Goal: Task Accomplishment & Management: Use online tool/utility

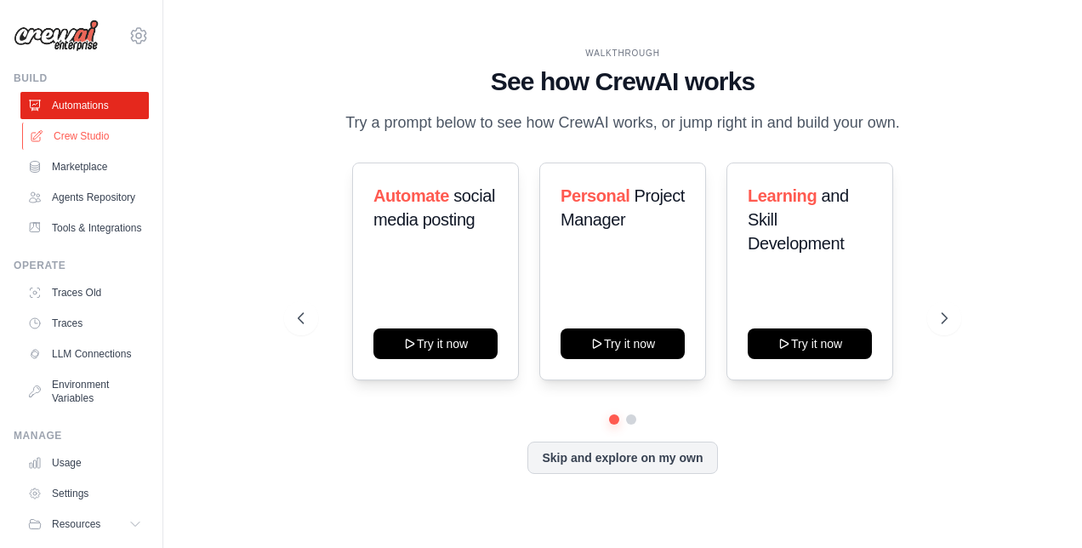
click at [92, 138] on link "Crew Studio" at bounding box center [86, 136] width 128 height 27
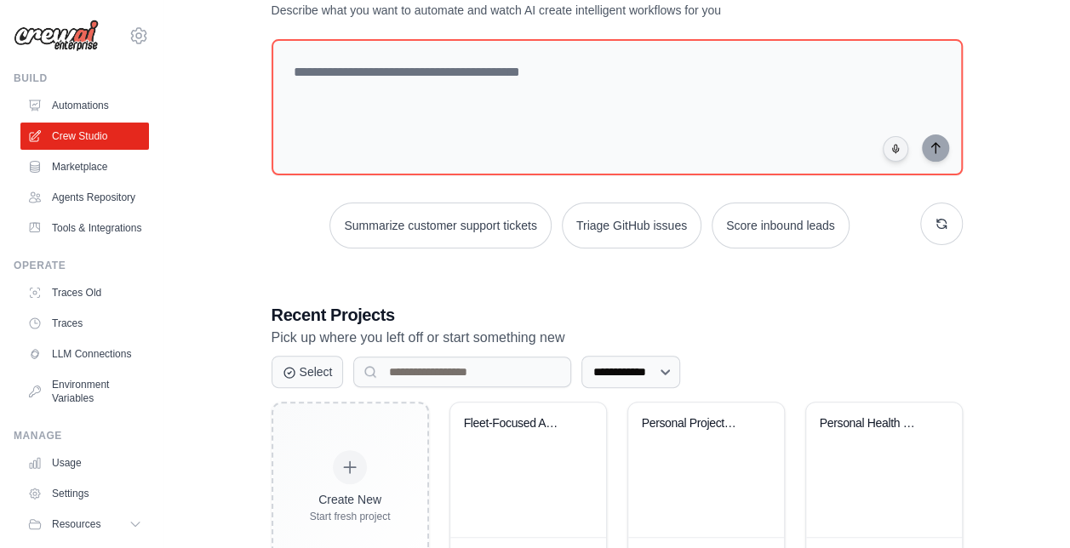
scroll to position [136, 0]
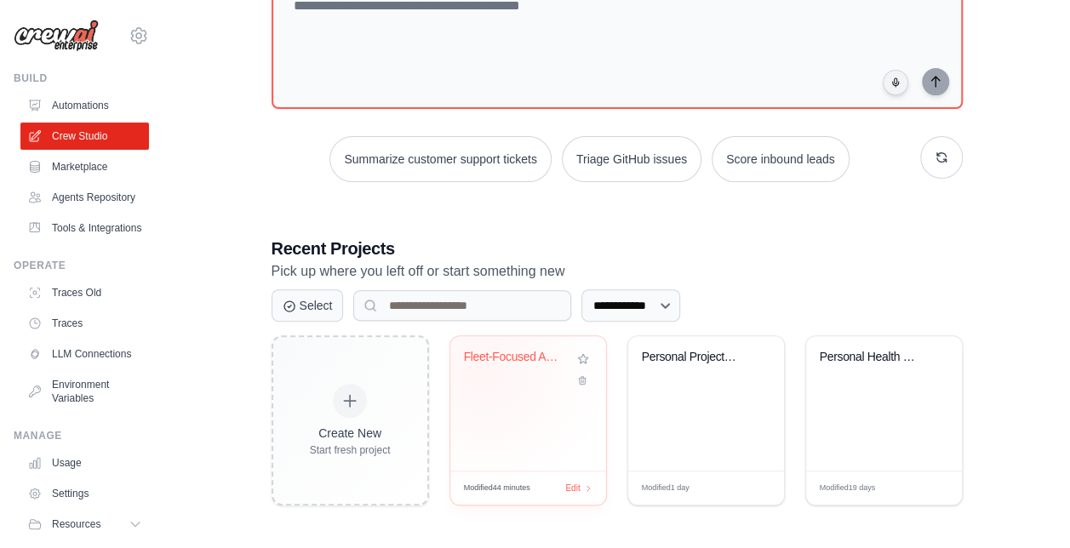
click at [484, 369] on div "Fleet-Focused Automotive Newsletter..." at bounding box center [528, 369] width 128 height 39
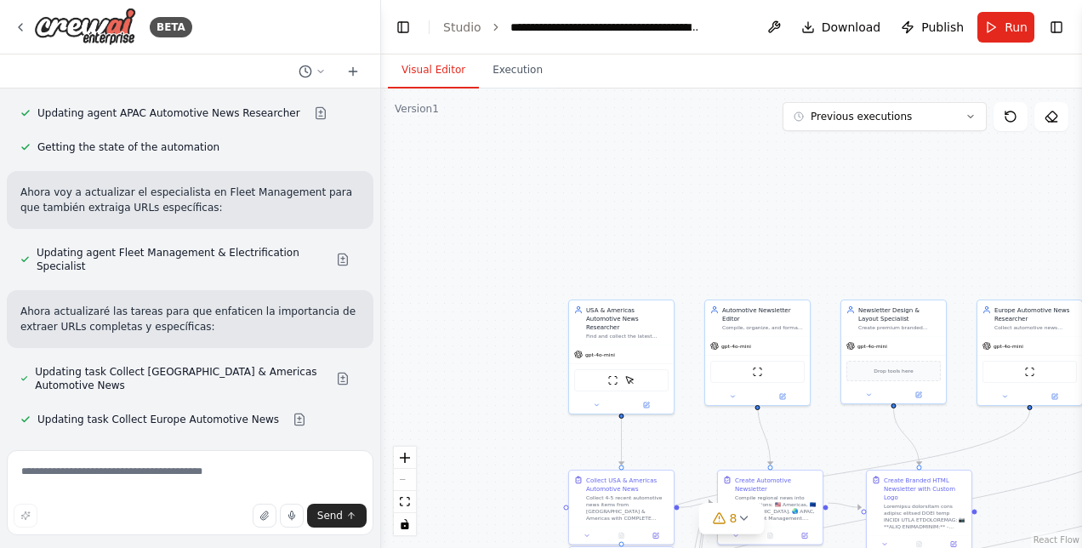
scroll to position [21881, 0]
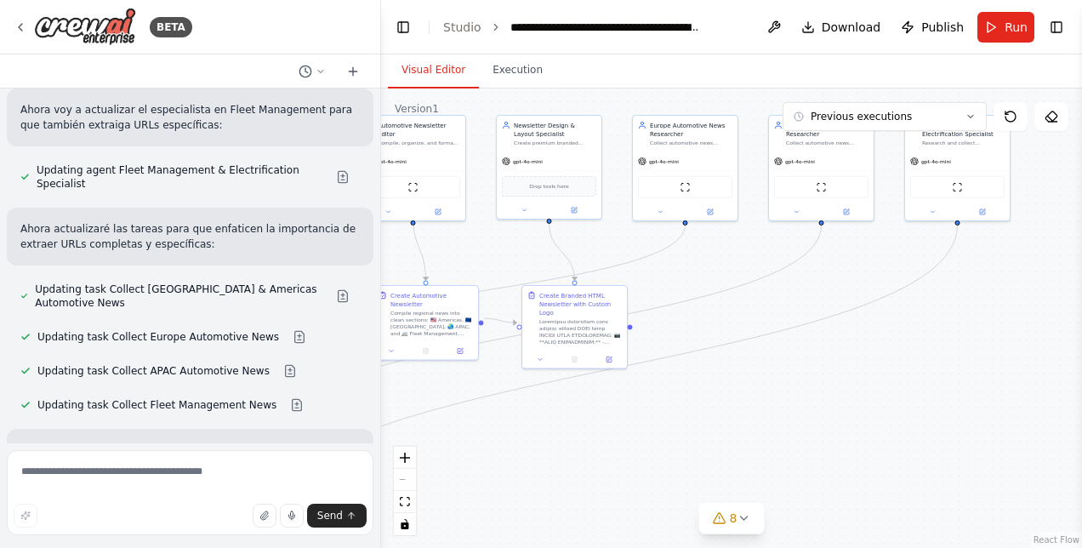
drag, startPoint x: 1037, startPoint y: 505, endPoint x: 695, endPoint y: 320, distance: 389.2
click at [695, 320] on div ".deletable-edge-delete-btn { width: 20px; height: 20px; border: 0px solid #ffff…" at bounding box center [731, 319] width 701 height 460
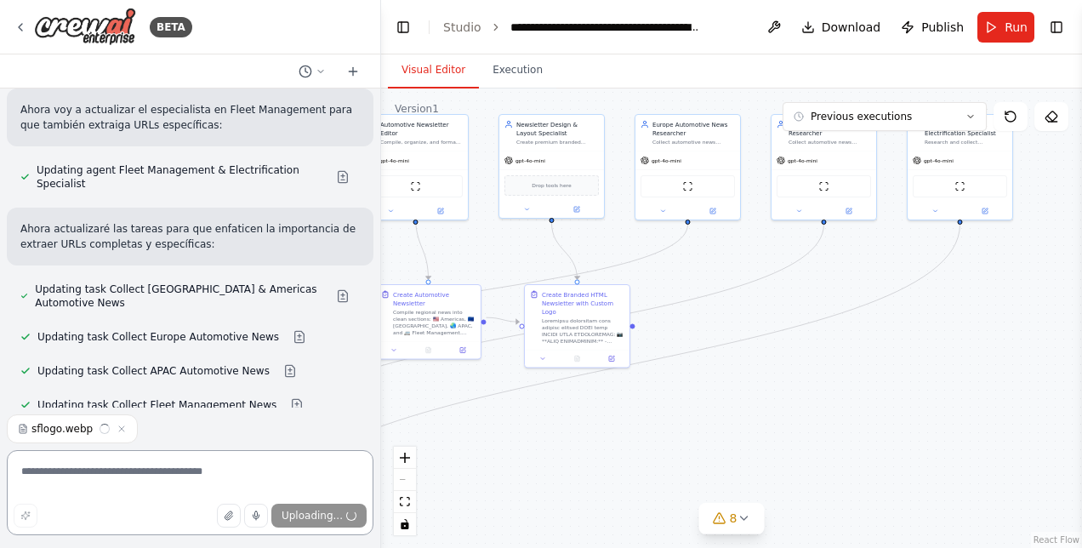
click at [161, 480] on textarea at bounding box center [190, 492] width 367 height 85
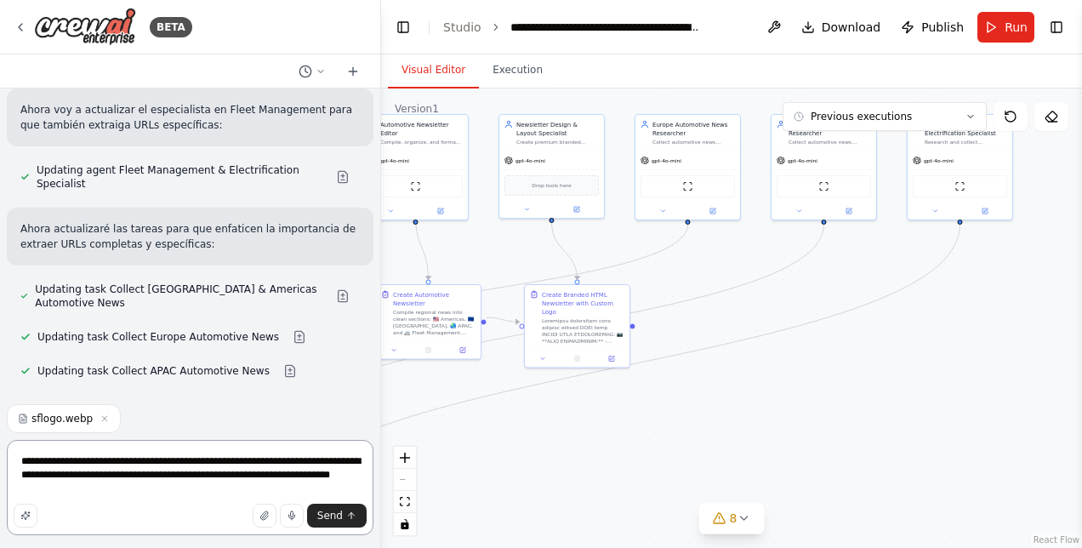
click at [284, 476] on textarea "**********" at bounding box center [190, 487] width 367 height 95
click at [289, 477] on textarea "**********" at bounding box center [190, 487] width 367 height 95
click at [83, 494] on textarea "**********" at bounding box center [190, 487] width 367 height 95
click at [288, 477] on textarea "**********" at bounding box center [190, 487] width 367 height 95
click at [141, 490] on textarea "**********" at bounding box center [190, 487] width 367 height 95
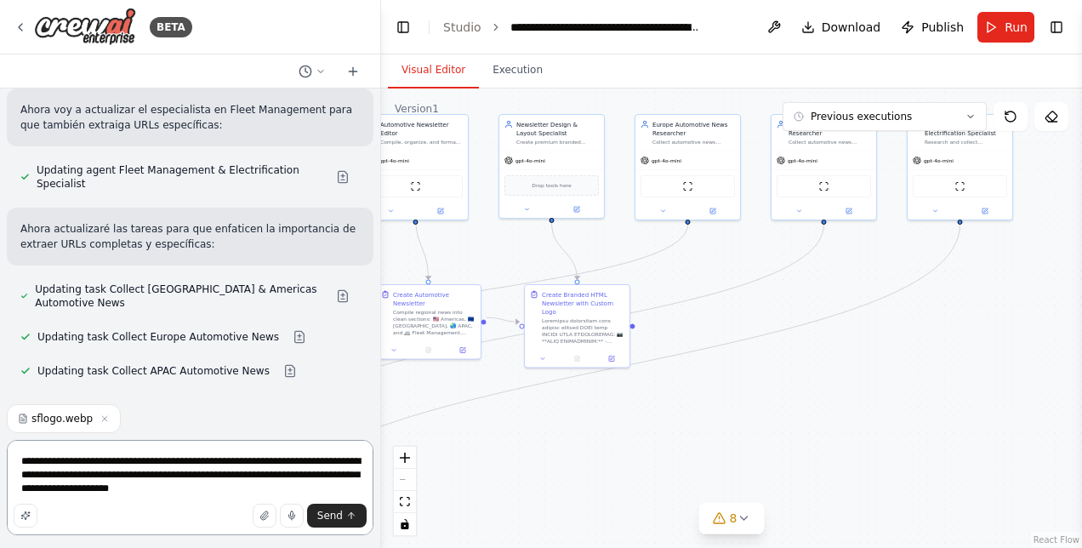
click at [247, 492] on textarea "**********" at bounding box center [190, 487] width 367 height 95
type textarea "**********"
click at [359, 517] on button "Send" at bounding box center [337, 516] width 60 height 24
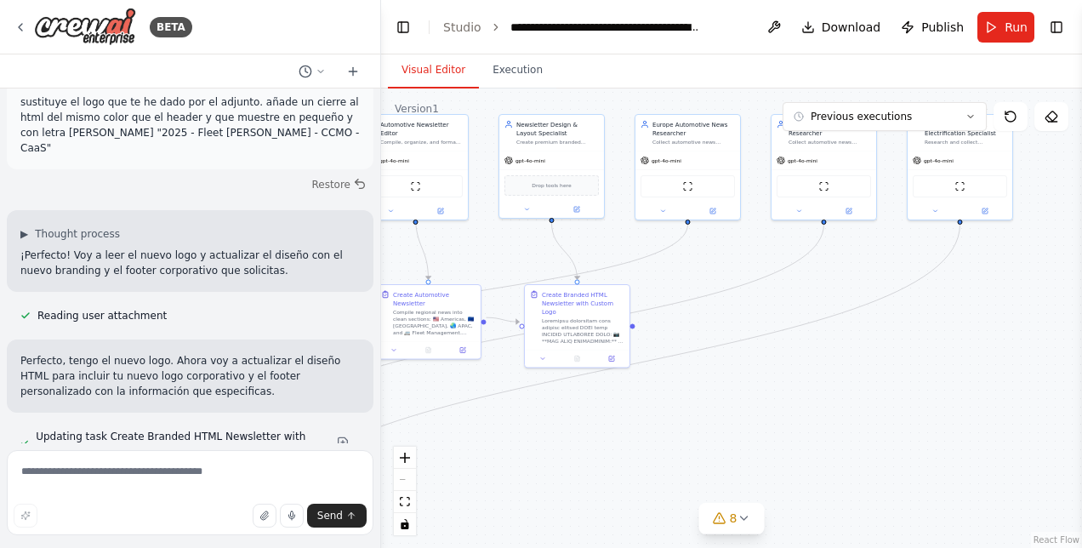
scroll to position [23208, 0]
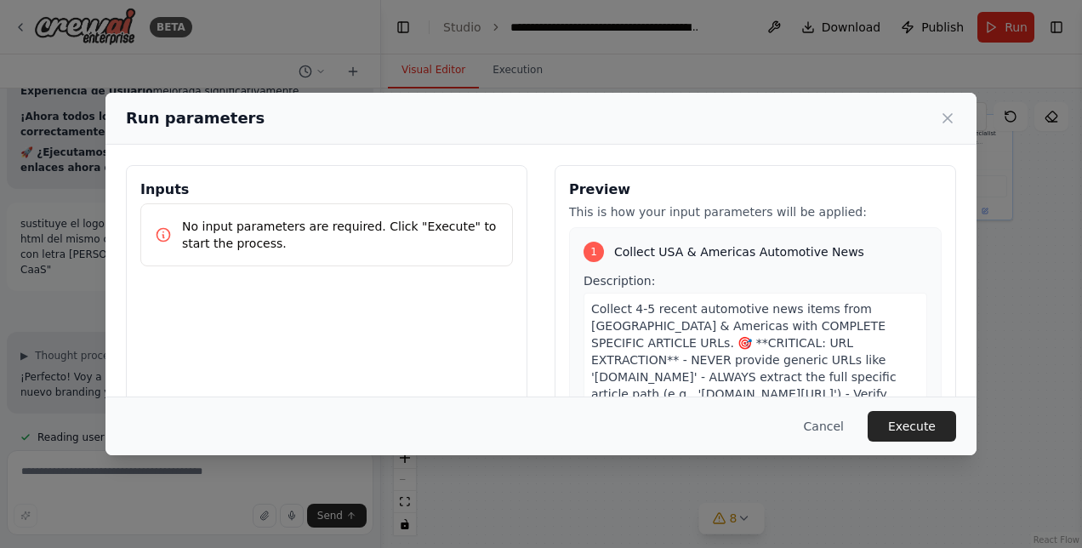
click at [919, 408] on div "Cancel Execute" at bounding box center [541, 426] width 871 height 59
click at [926, 426] on button "Execute" at bounding box center [912, 426] width 89 height 31
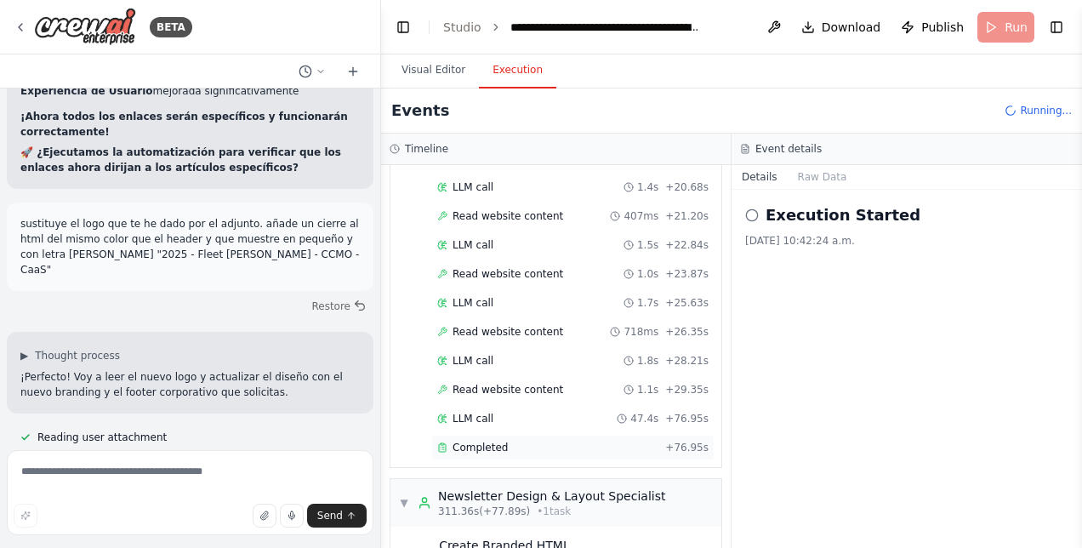
scroll to position [3275, 0]
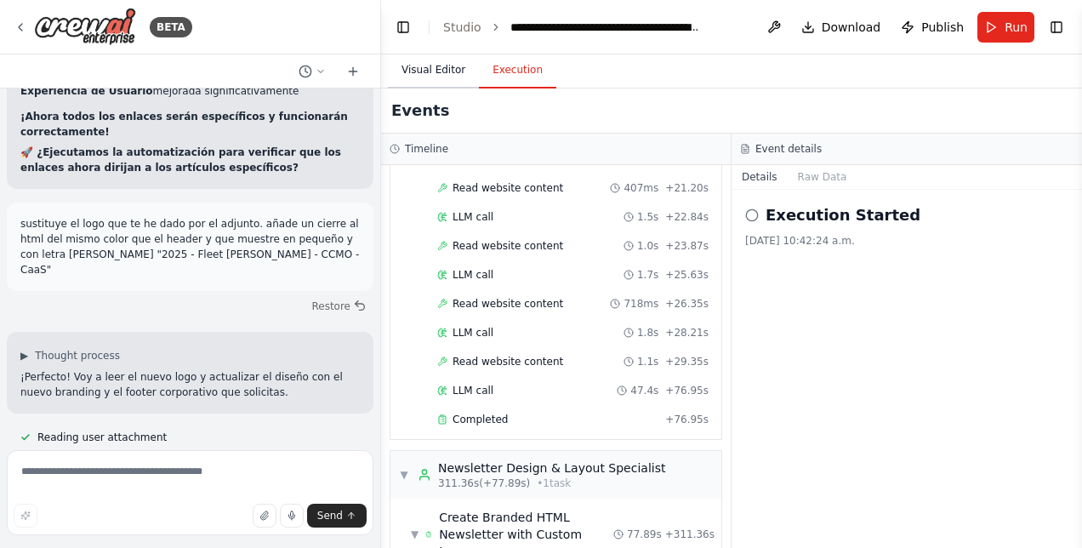
click at [437, 65] on button "Visual Editor" at bounding box center [433, 71] width 91 height 36
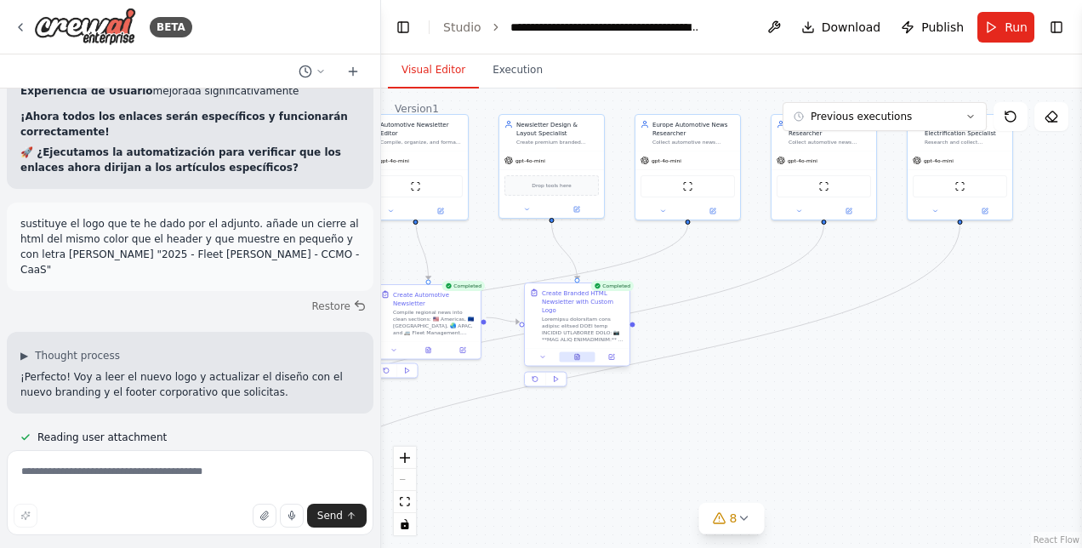
click at [577, 354] on icon at bounding box center [577, 357] width 4 height 6
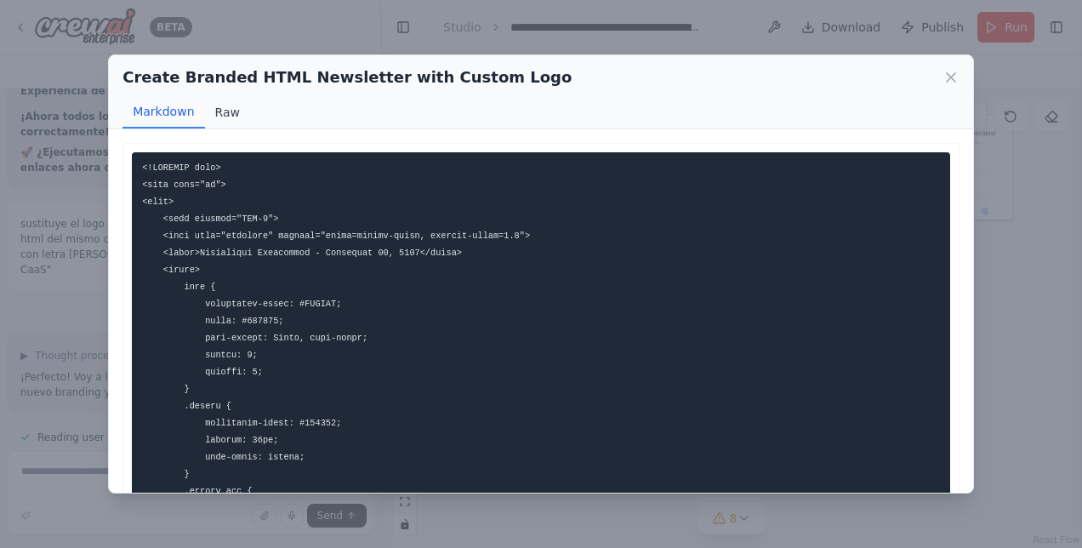
click at [231, 117] on button "Raw" at bounding box center [227, 112] width 45 height 32
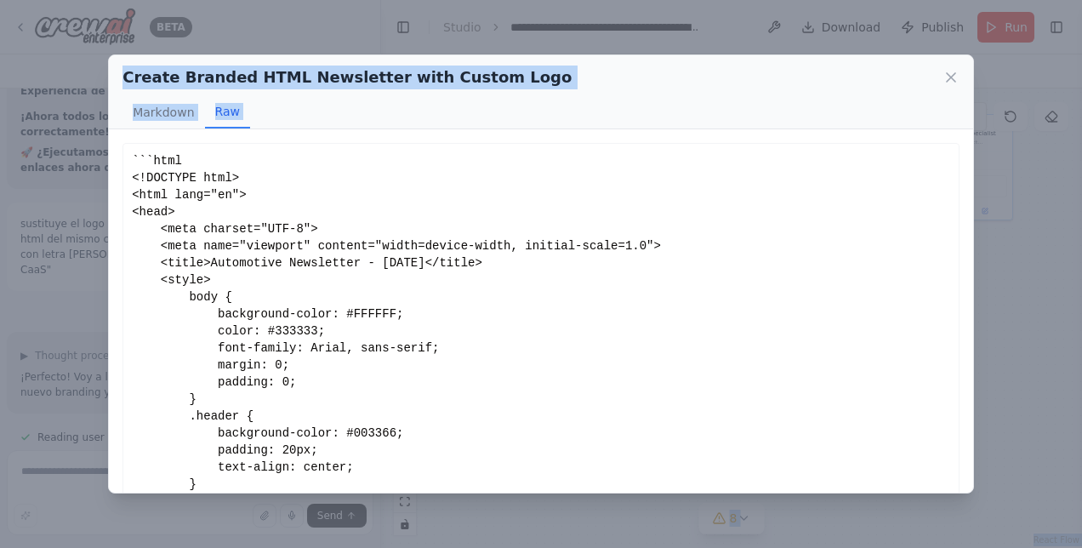
scroll to position [397, 0]
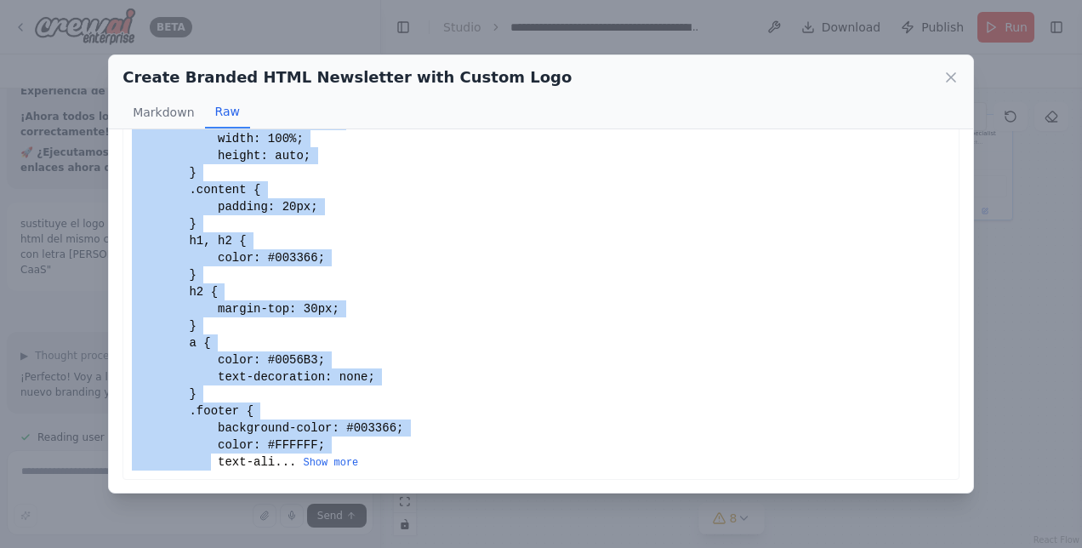
drag, startPoint x: 132, startPoint y: 157, endPoint x: 391, endPoint y: 450, distance: 391.3
click at [391, 450] on div "```html <!DOCTYPE html> <html lang="en"> <head> <meta charset="UTF-8"> <meta na…" at bounding box center [541, 113] width 819 height 715
drag, startPoint x: 391, startPoint y: 450, endPoint x: 333, endPoint y: 458, distance: 58.4
click at [333, 458] on button "Show more" at bounding box center [330, 463] width 55 height 14
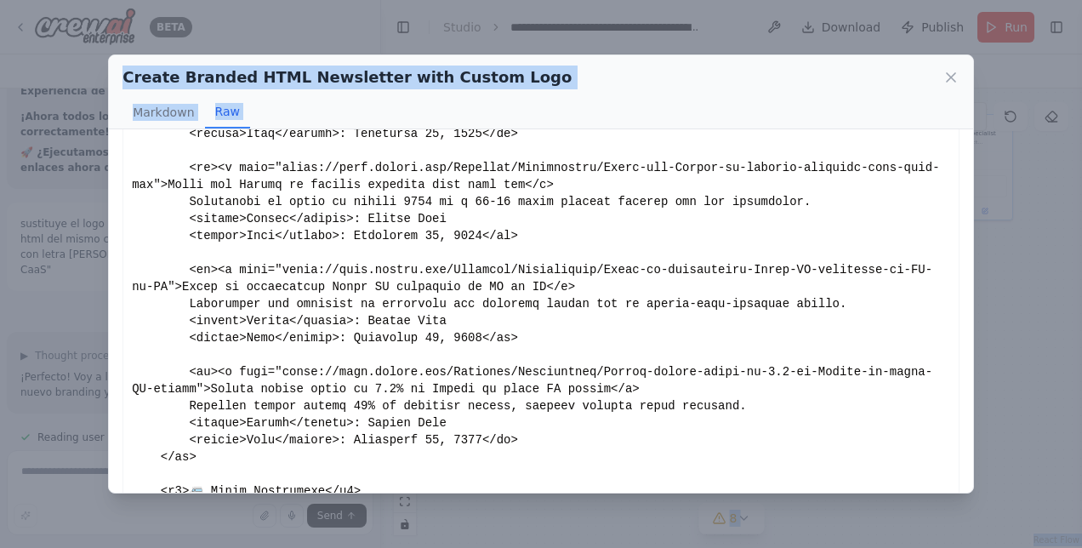
scroll to position [3269, 0]
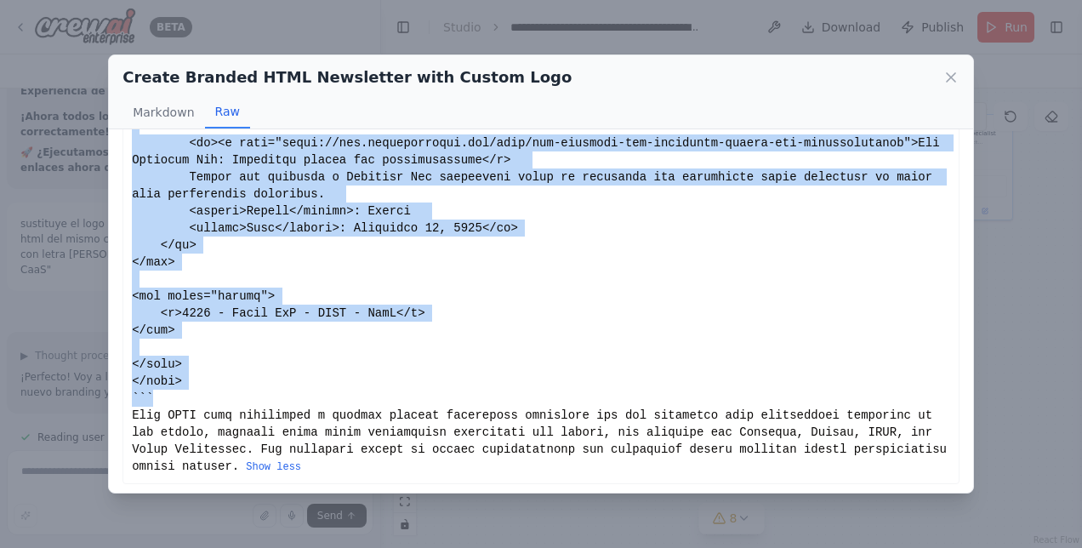
drag, startPoint x: 131, startPoint y: 157, endPoint x: 249, endPoint y: 377, distance: 250.1
copy div "```html <!DOCTYPE html> <html lang="en"> <head> <meta charset="UTF-8"> <meta na…"
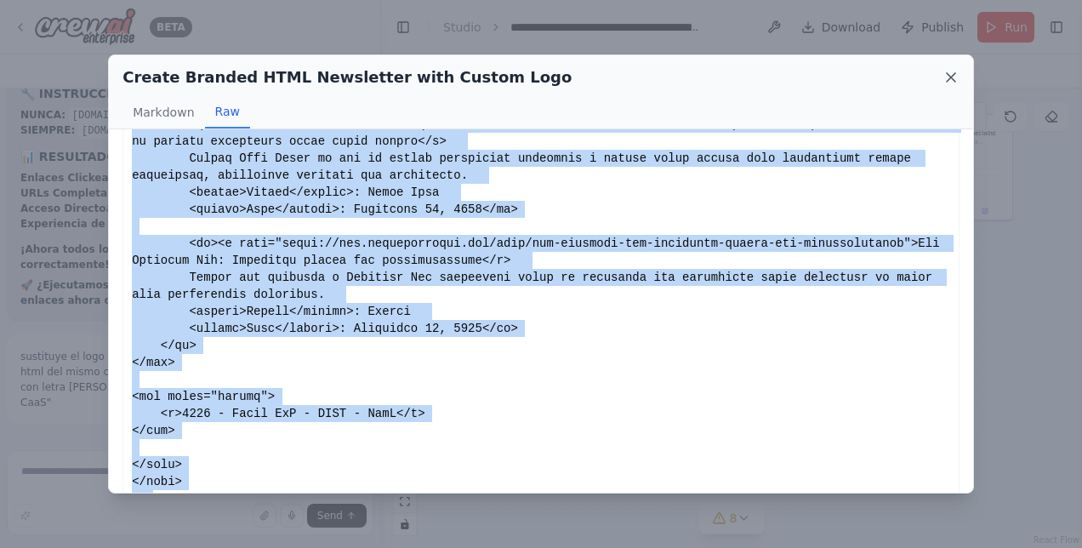
click at [954, 78] on icon at bounding box center [951, 77] width 17 height 17
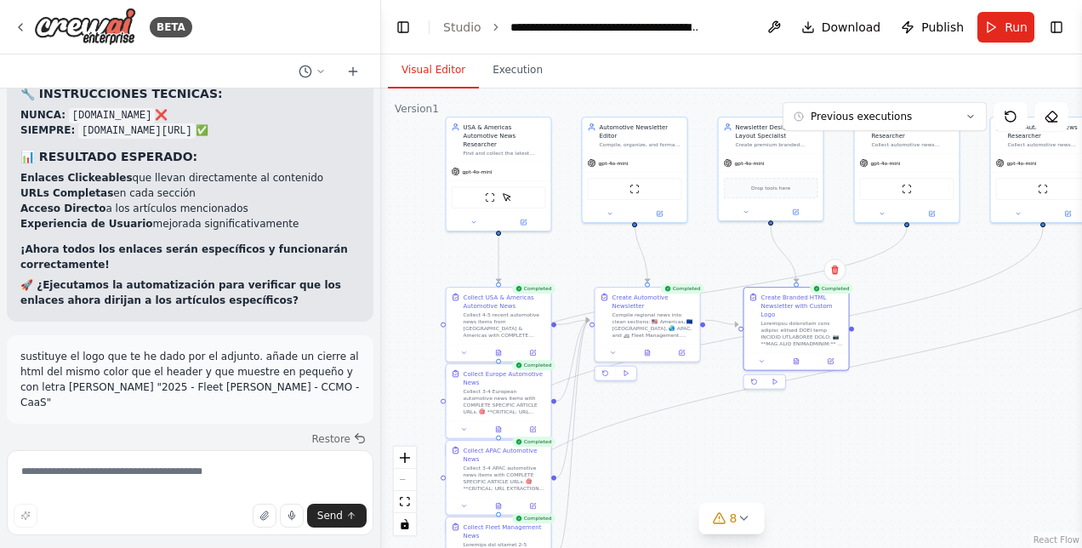
drag, startPoint x: 652, startPoint y: 425, endPoint x: 865, endPoint y: 431, distance: 212.8
click at [865, 431] on div ".deletable-edge-delete-btn { width: 20px; height: 20px; border: 0px solid #ffff…" at bounding box center [731, 319] width 701 height 460
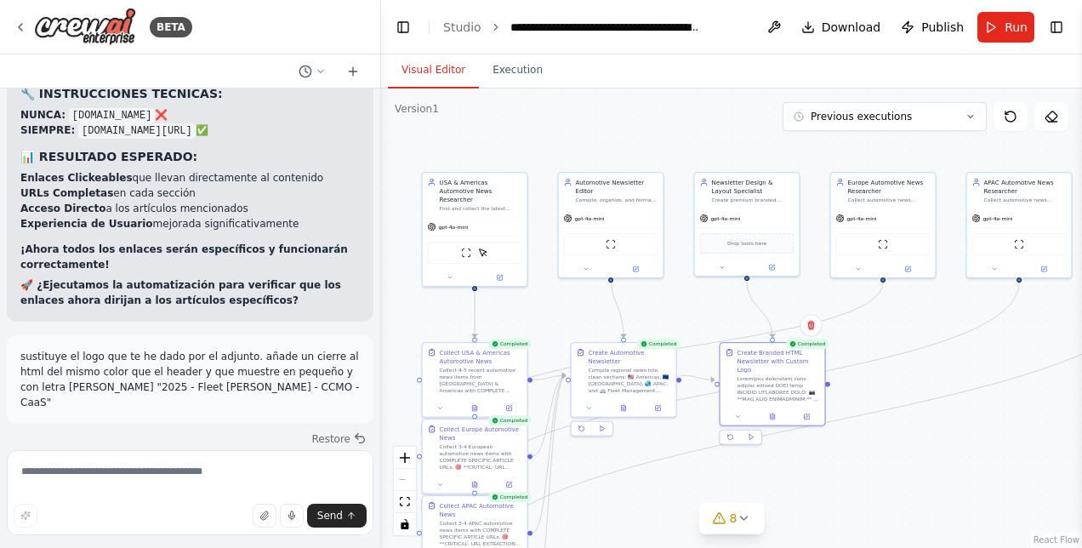
drag, startPoint x: 417, startPoint y: 204, endPoint x: 398, endPoint y: 226, distance: 29.0
click at [398, 239] on div ".deletable-edge-delete-btn { width: 20px; height: 20px; border: 0px solid #ffff…" at bounding box center [731, 319] width 701 height 460
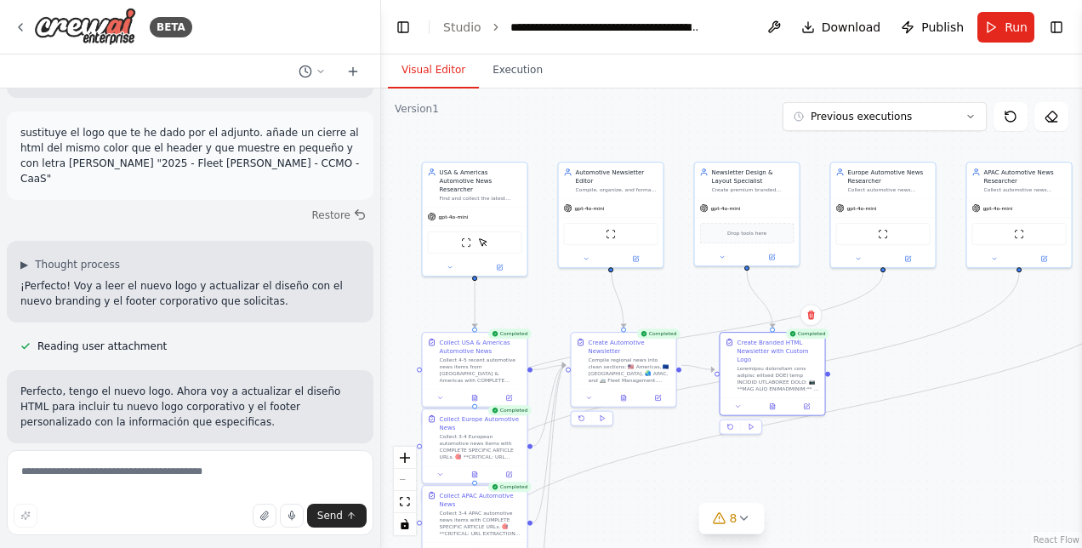
scroll to position [23208, 0]
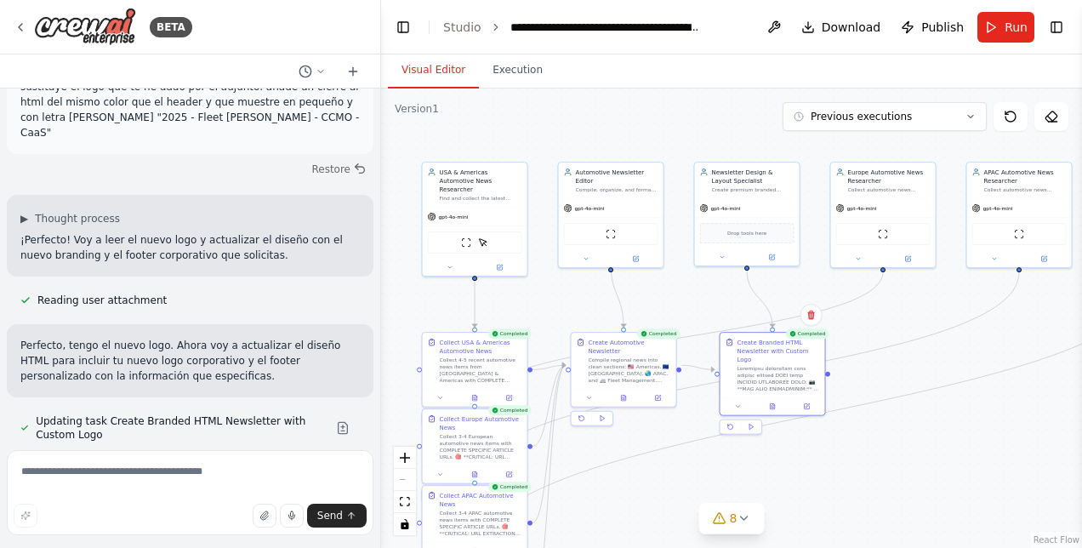
click at [454, 77] on button "Visual Editor" at bounding box center [433, 71] width 91 height 36
click at [842, 31] on span "Download" at bounding box center [852, 27] width 60 height 17
click at [308, 29] on div "BETA" at bounding box center [190, 27] width 380 height 54
click at [15, 22] on icon at bounding box center [21, 27] width 14 height 14
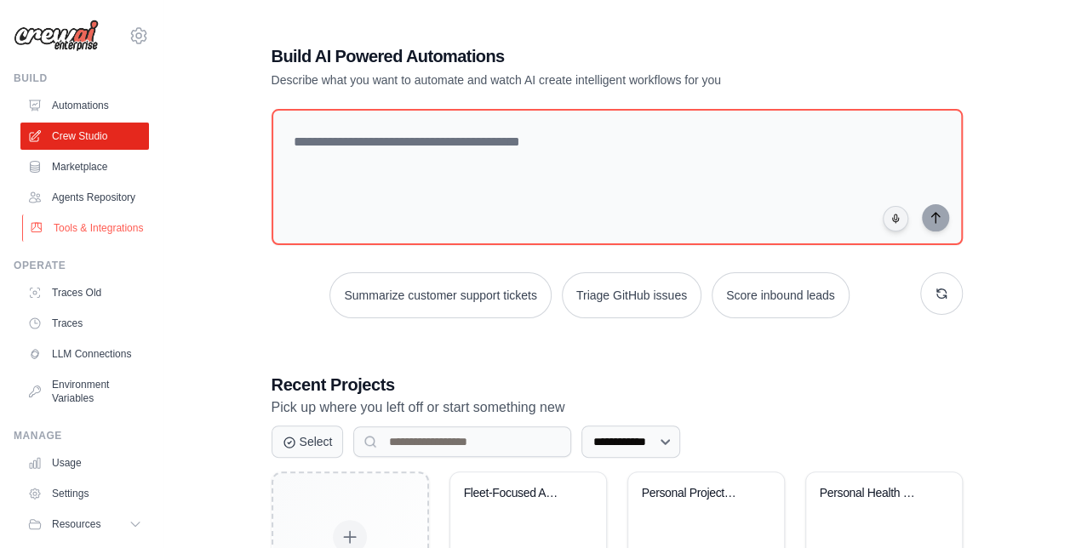
click at [106, 242] on link "Tools & Integrations" at bounding box center [86, 227] width 128 height 27
click at [77, 242] on link "Tools & Integrations" at bounding box center [86, 227] width 128 height 27
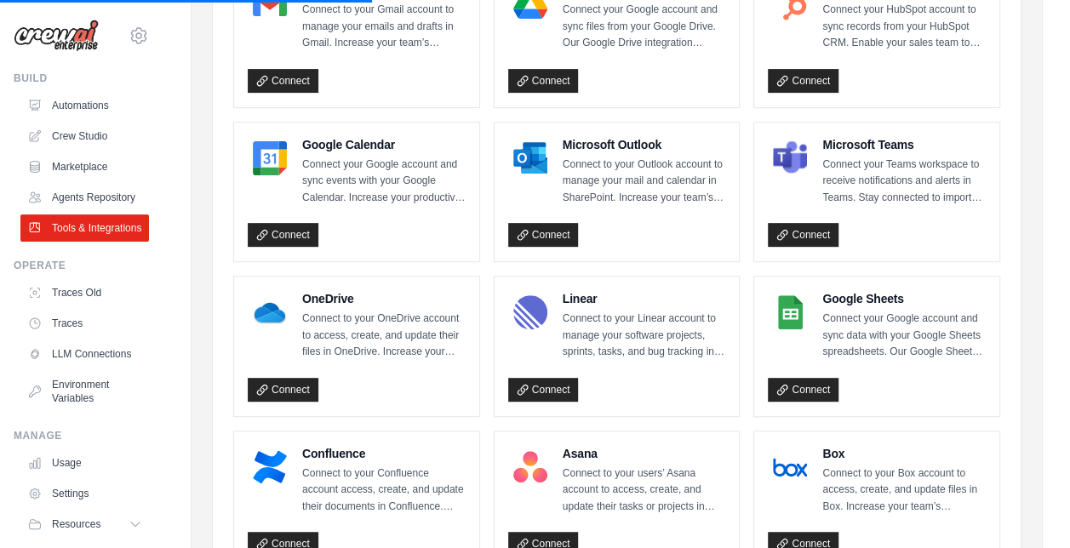
scroll to position [189, 0]
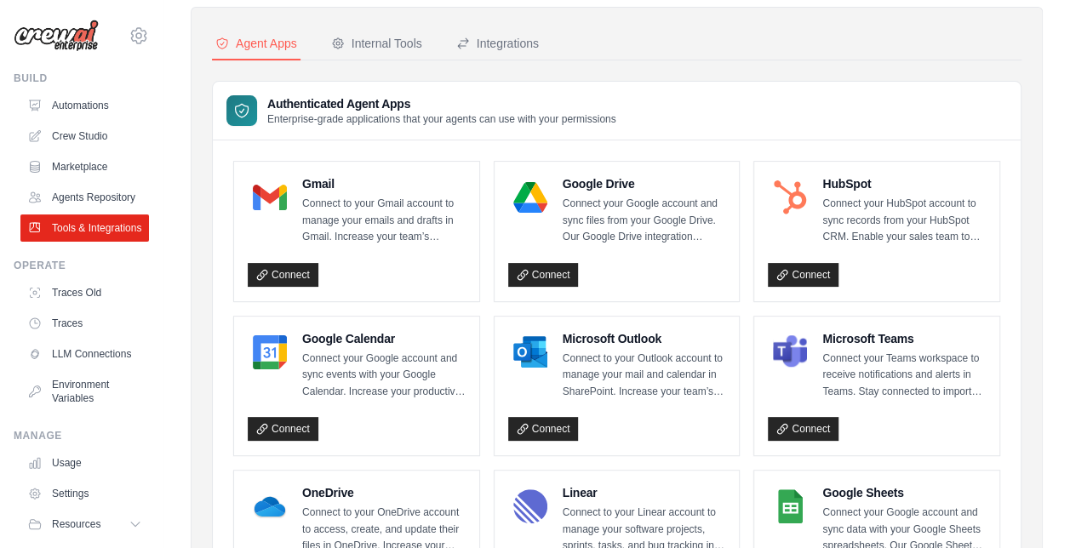
scroll to position [170, 0]
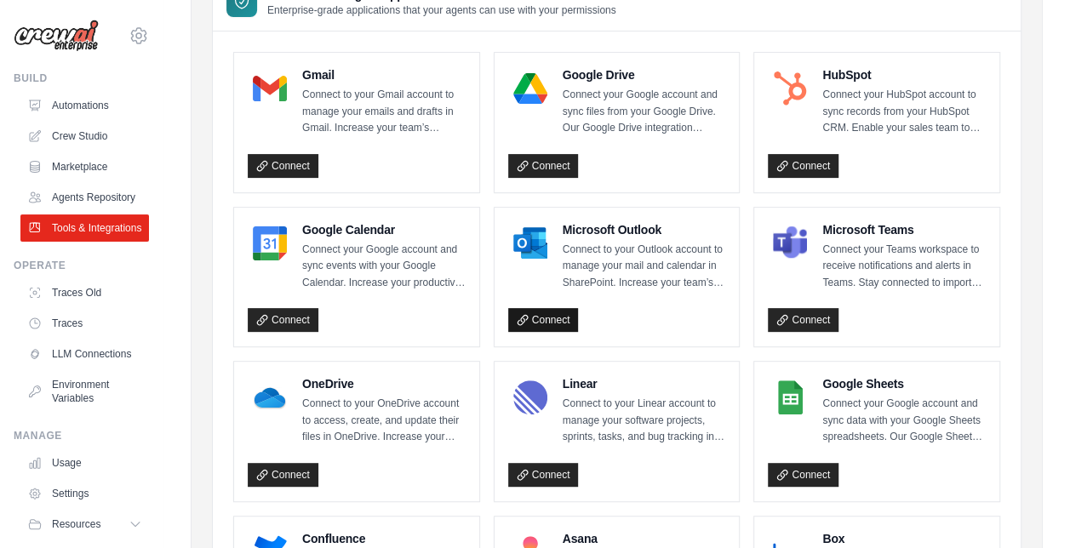
click at [542, 312] on link "Connect" at bounding box center [543, 320] width 71 height 24
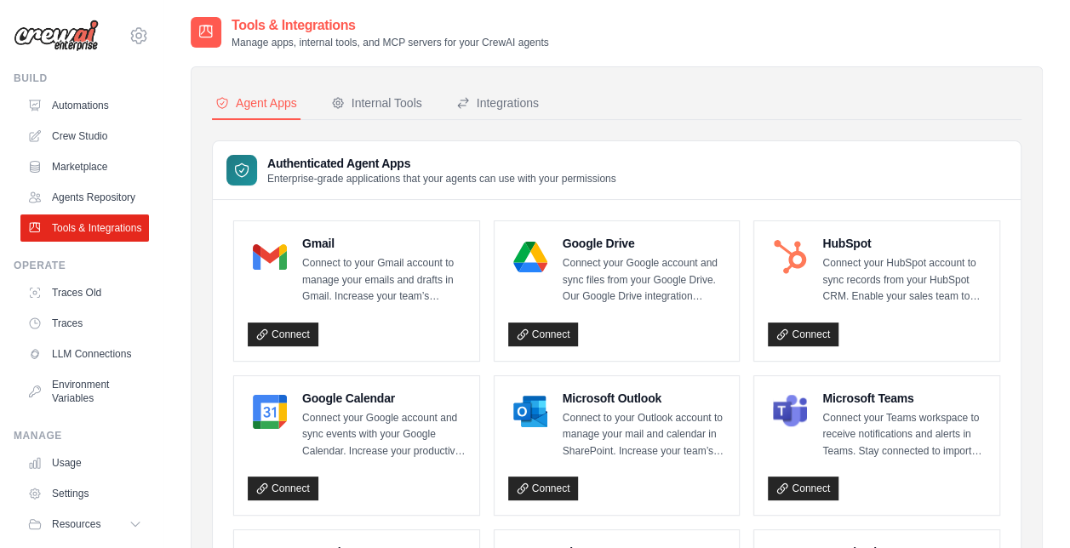
scroll to position [0, 0]
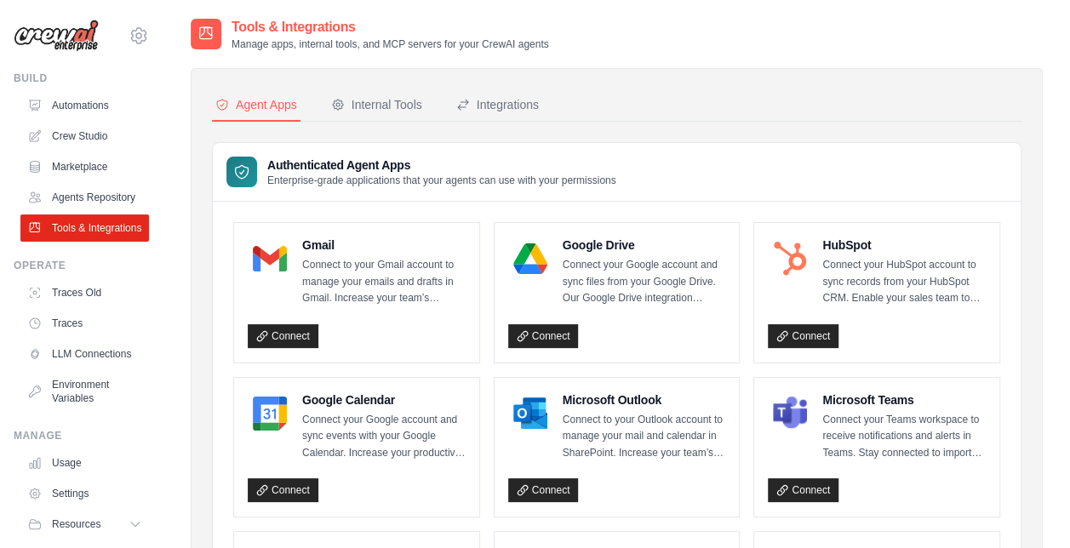
click at [296, 351] on div "Gmail Connect to your Gmail account to manage your emails and drafts in Gmail. …" at bounding box center [356, 293] width 245 height 140
click at [301, 334] on link "Connect" at bounding box center [283, 336] width 71 height 24
click at [90, 106] on link "Automations" at bounding box center [86, 105] width 128 height 27
click at [86, 133] on link "Crew Studio" at bounding box center [86, 136] width 128 height 27
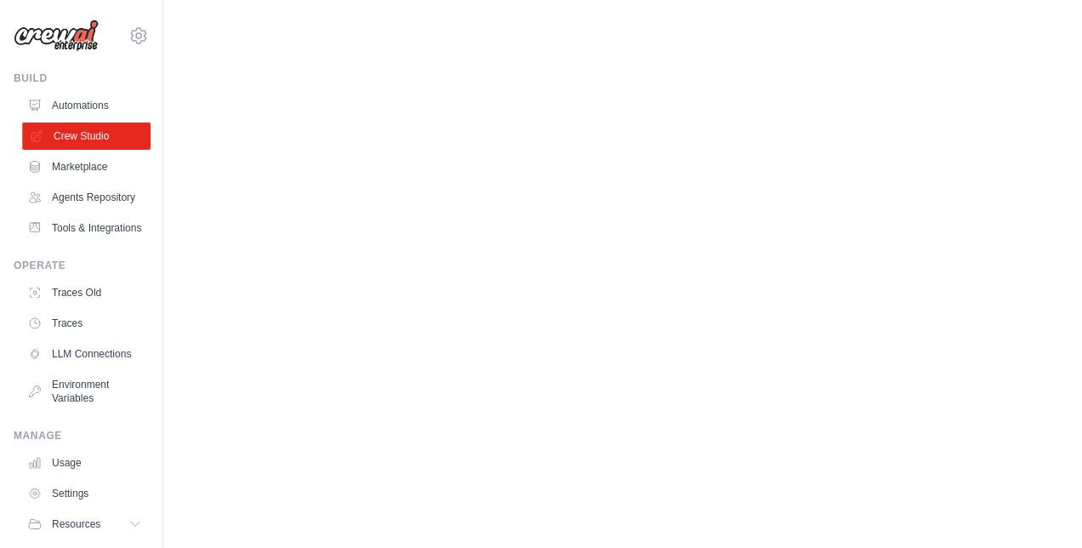
click at [91, 140] on link "Crew Studio" at bounding box center [86, 136] width 128 height 27
